Goal: Task Accomplishment & Management: Manage account settings

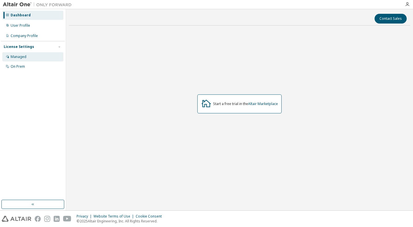
click at [25, 54] on div "Managed" at bounding box center [32, 56] width 61 height 9
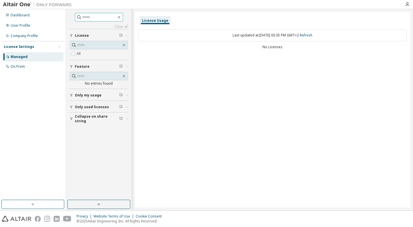
click at [86, 21] on span at bounding box center [99, 17] width 48 height 9
click at [90, 76] on input "text" at bounding box center [99, 76] width 45 height 6
click at [90, 106] on span "Only used licenses" at bounding box center [92, 107] width 34 height 5
click at [25, 27] on div "User Profile" at bounding box center [21, 25] width 20 height 5
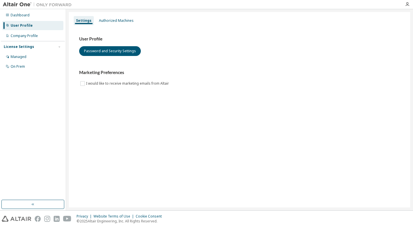
click at [30, 20] on div "Dashboard User Profile Company Profile License Settings Managed On Prem" at bounding box center [33, 41] width 64 height 62
click at [25, 16] on div "Dashboard" at bounding box center [20, 15] width 19 height 5
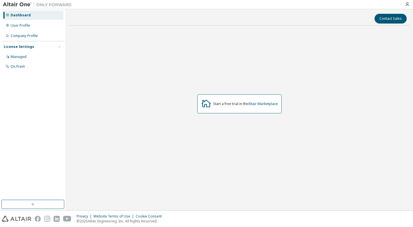
click at [223, 105] on div "Start a free trial in the Altair Marketplace" at bounding box center [245, 104] width 65 height 5
click at [264, 103] on link "Altair Marketplace" at bounding box center [263, 103] width 30 height 5
click at [19, 64] on div "On Prem" at bounding box center [18, 66] width 14 height 5
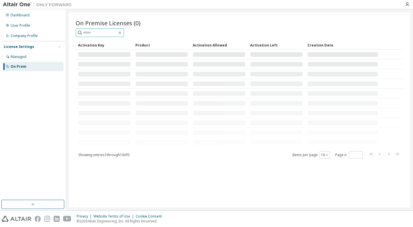
click at [100, 33] on input "text" at bounding box center [100, 33] width 34 height 6
paste input "**********"
type input "**********"
click at [122, 33] on icon "button" at bounding box center [120, 32] width 5 height 5
click at [161, 153] on div "Showing entries 1 through 10 of 0 Items per page 10 Page n. *" at bounding box center [240, 155] width 328 height 8
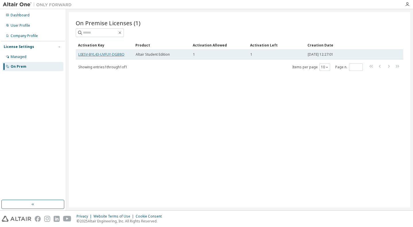
click at [107, 55] on link "L0ESV-BYL43-UVFUY-DGB8Q" at bounding box center [101, 54] width 46 height 5
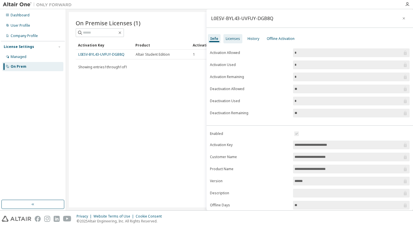
click at [233, 37] on div "Licenses" at bounding box center [233, 38] width 14 height 5
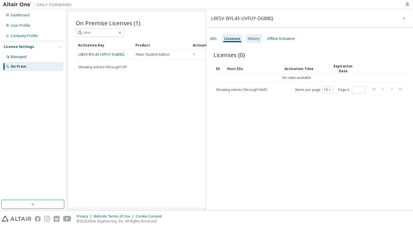
click at [257, 42] on div "History" at bounding box center [254, 38] width 16 height 9
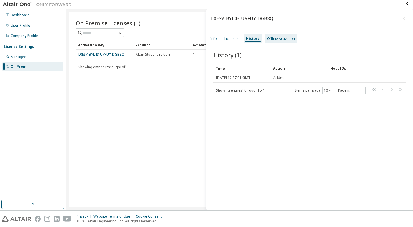
click at [270, 40] on div "Offline Activation" at bounding box center [281, 38] width 28 height 5
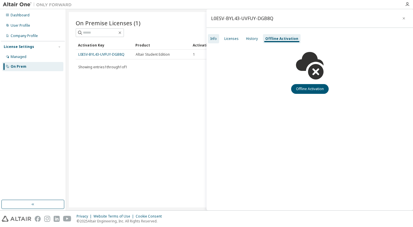
click at [217, 38] on div "Info" at bounding box center [213, 38] width 7 height 5
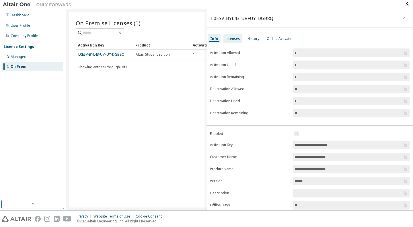
click at [232, 37] on div "Licenses" at bounding box center [233, 38] width 14 height 5
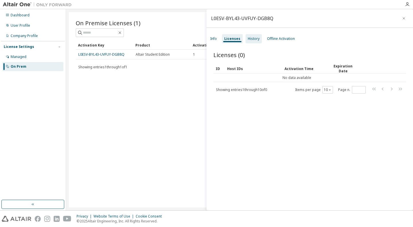
click at [248, 38] on div "History" at bounding box center [254, 38] width 12 height 5
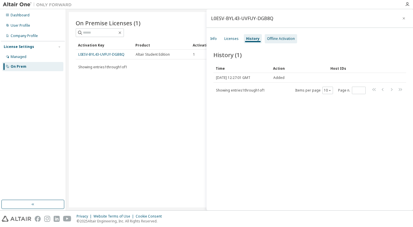
click at [266, 36] on div "Offline Activation" at bounding box center [281, 38] width 32 height 9
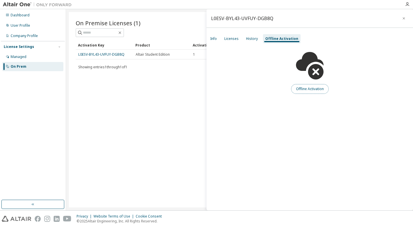
click at [306, 90] on button "Offline Activation" at bounding box center [310, 89] width 38 height 10
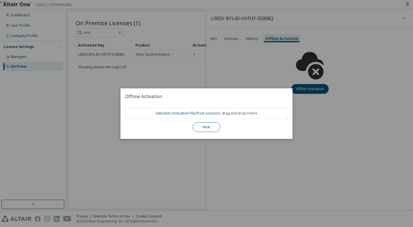
click at [205, 124] on button "Next" at bounding box center [207, 127] width 28 height 10
click at [211, 129] on button "Next" at bounding box center [207, 127] width 28 height 10
click at [179, 151] on div "true" at bounding box center [206, 113] width 413 height 227
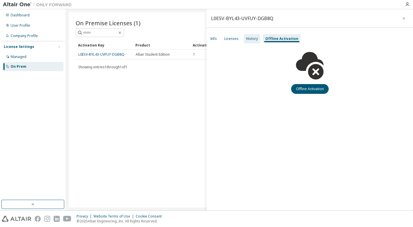
click at [256, 40] on div "History" at bounding box center [252, 38] width 12 height 5
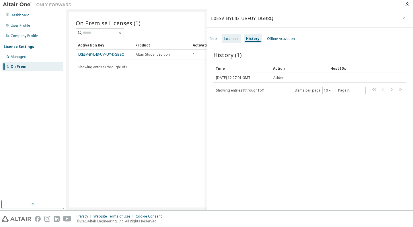
click at [239, 38] on div "Licenses" at bounding box center [231, 38] width 19 height 9
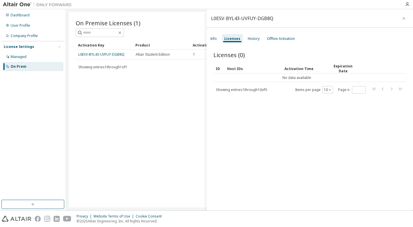
click at [208, 38] on div "Info Licenses History Offline Activation" at bounding box center [310, 39] width 207 height 10
click at [208, 39] on div "Info" at bounding box center [213, 38] width 11 height 9
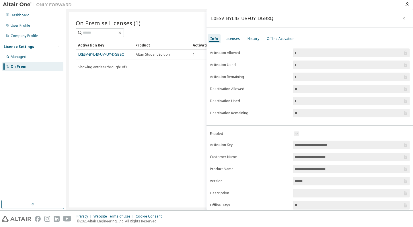
scroll to position [38, 0]
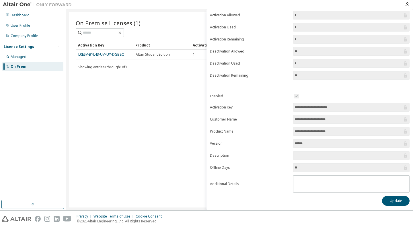
click at [152, 137] on div "On Premise Licenses (1) Clear Load Save Save As Field Operator Value Select fil…" at bounding box center [240, 110] width 342 height 196
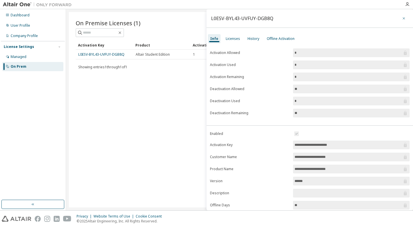
click at [404, 17] on button "button" at bounding box center [404, 18] width 9 height 9
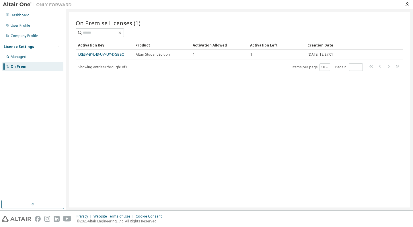
click at [404, 17] on div "On Premise Licenses (1) Clear Load Save Save As Field Operator Value Select fil…" at bounding box center [240, 110] width 342 height 196
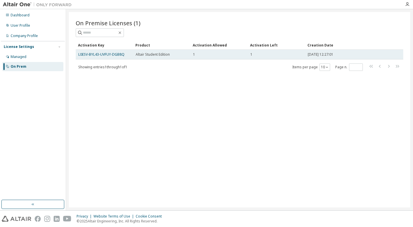
click at [284, 54] on div "1" at bounding box center [277, 54] width 52 height 5
click at [114, 54] on link "L0ESV-BYL43-UVFUY-DGB8Q" at bounding box center [101, 54] width 46 height 5
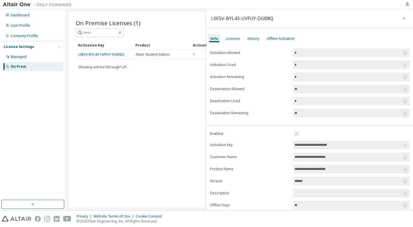
scroll to position [38, 0]
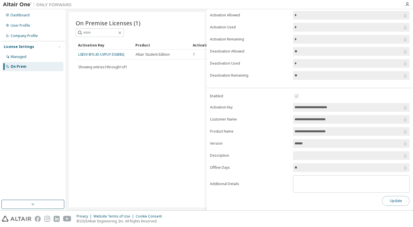
click at [390, 199] on button "Update" at bounding box center [396, 201] width 28 height 10
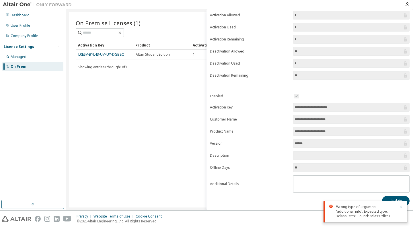
click at [402, 206] on icon "button" at bounding box center [402, 207] width 2 height 2
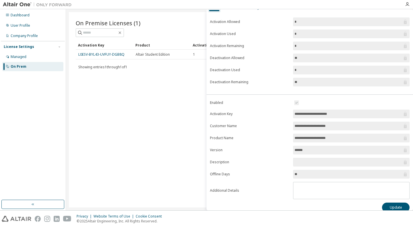
scroll to position [0, 0]
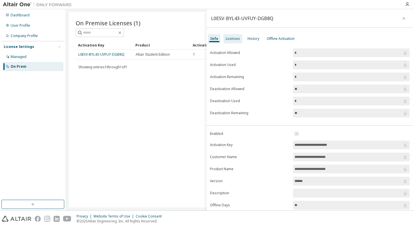
click at [234, 40] on div "Licenses" at bounding box center [233, 38] width 14 height 5
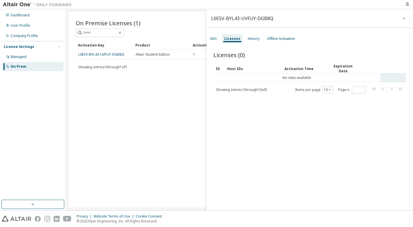
click at [387, 75] on tr "No data available" at bounding box center [310, 78] width 193 height 9
click at [257, 38] on div "History" at bounding box center [254, 38] width 12 height 5
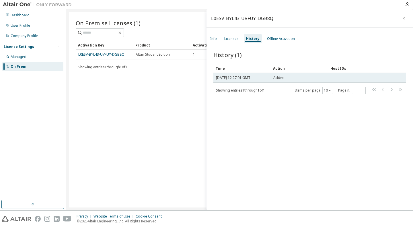
click at [278, 79] on span "Added" at bounding box center [279, 78] width 11 height 5
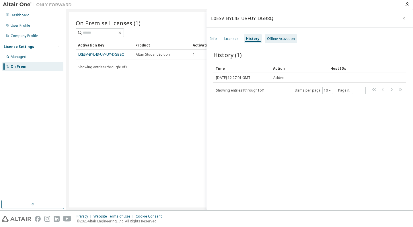
click at [274, 40] on div "Offline Activation" at bounding box center [281, 38] width 28 height 5
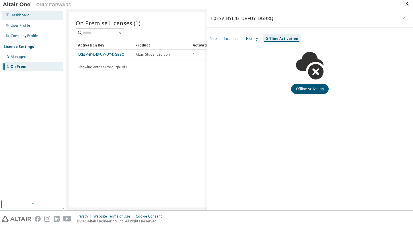
click at [26, 13] on div "Dashboard" at bounding box center [20, 15] width 19 height 5
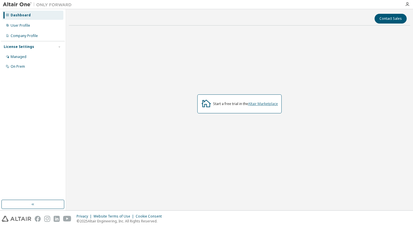
click at [260, 103] on link "Altair Marketplace" at bounding box center [263, 103] width 30 height 5
